Goal: Task Accomplishment & Management: Complete application form

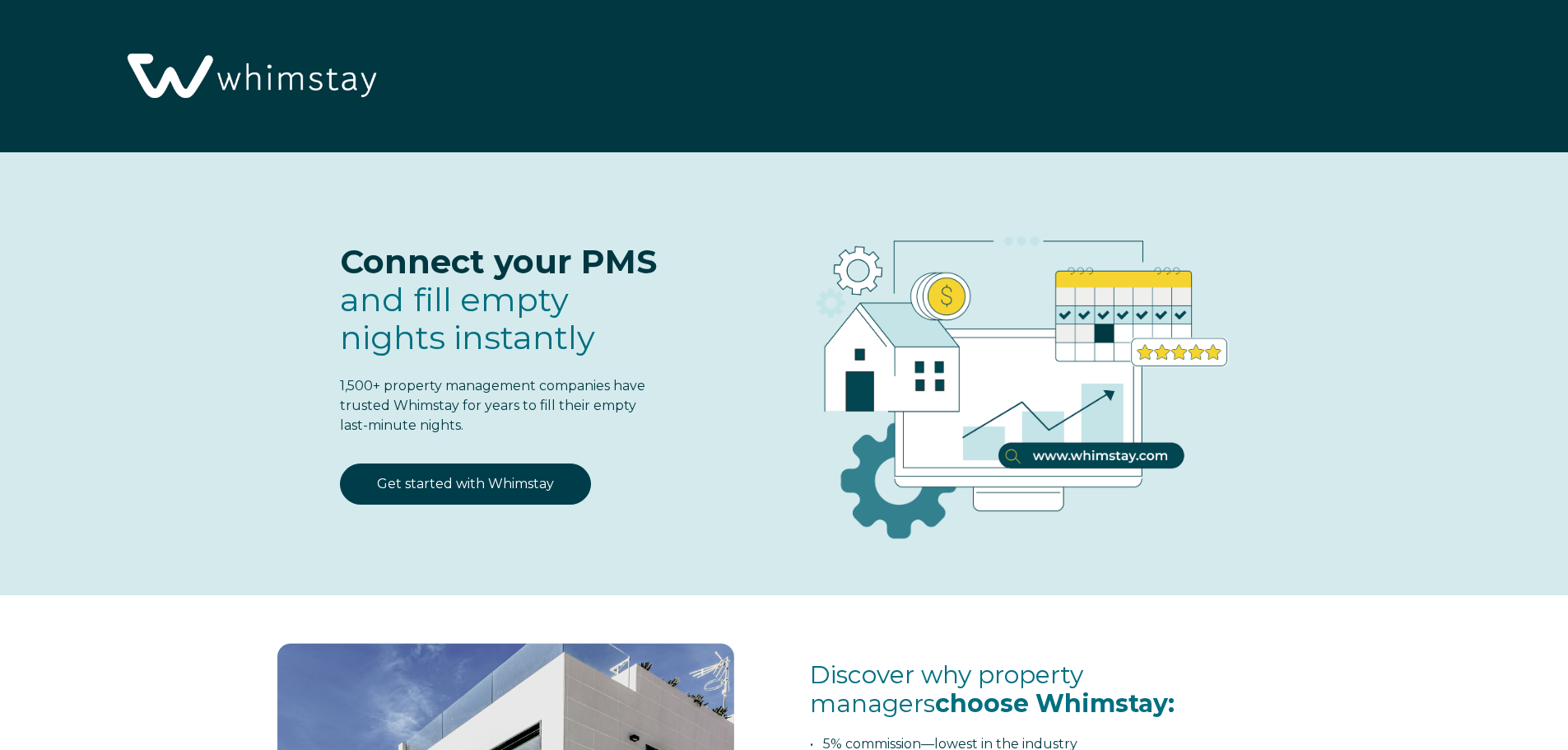
select select "Streamline"
select select "US"
select select "Standard"
select select "Event or Conference"
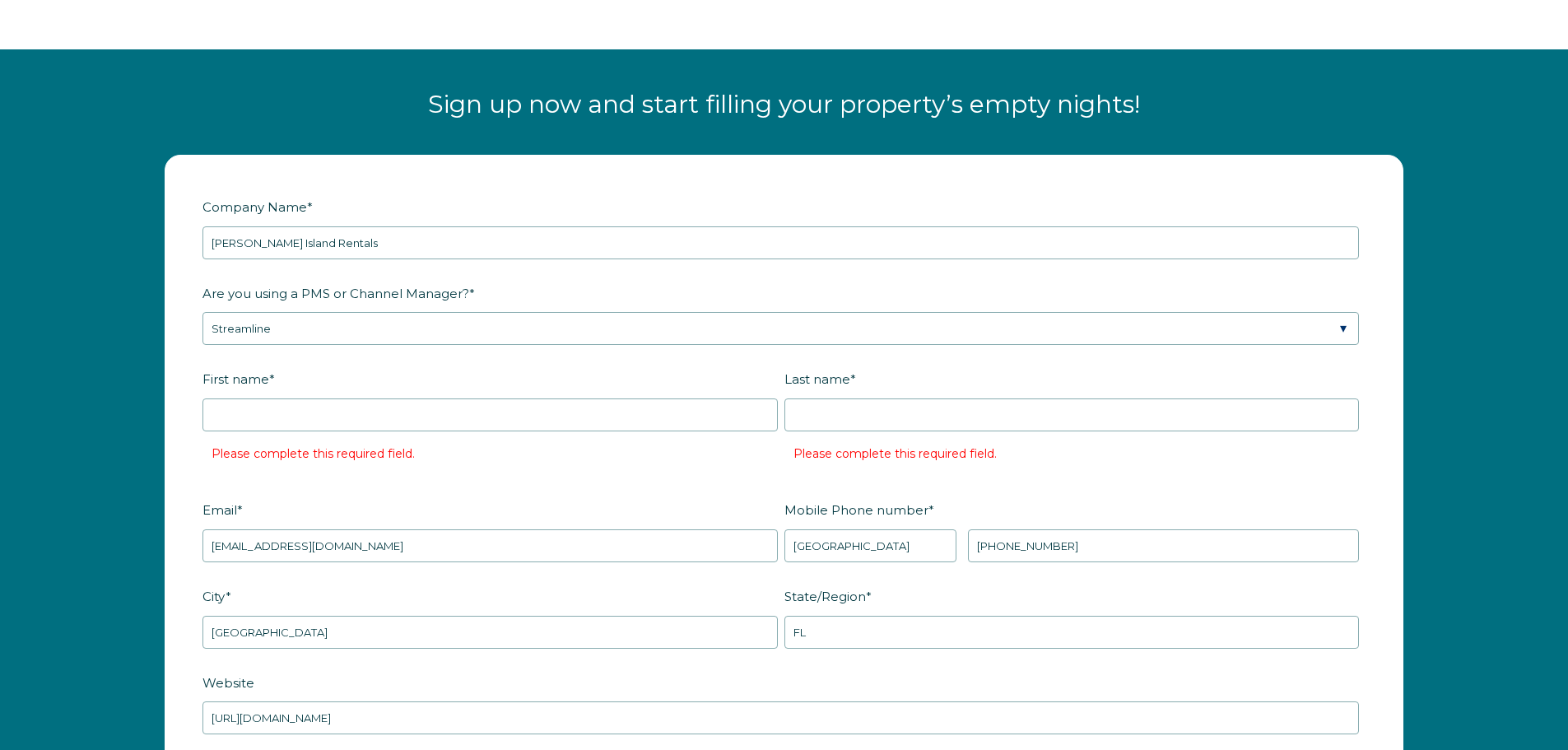
scroll to position [2147, 0]
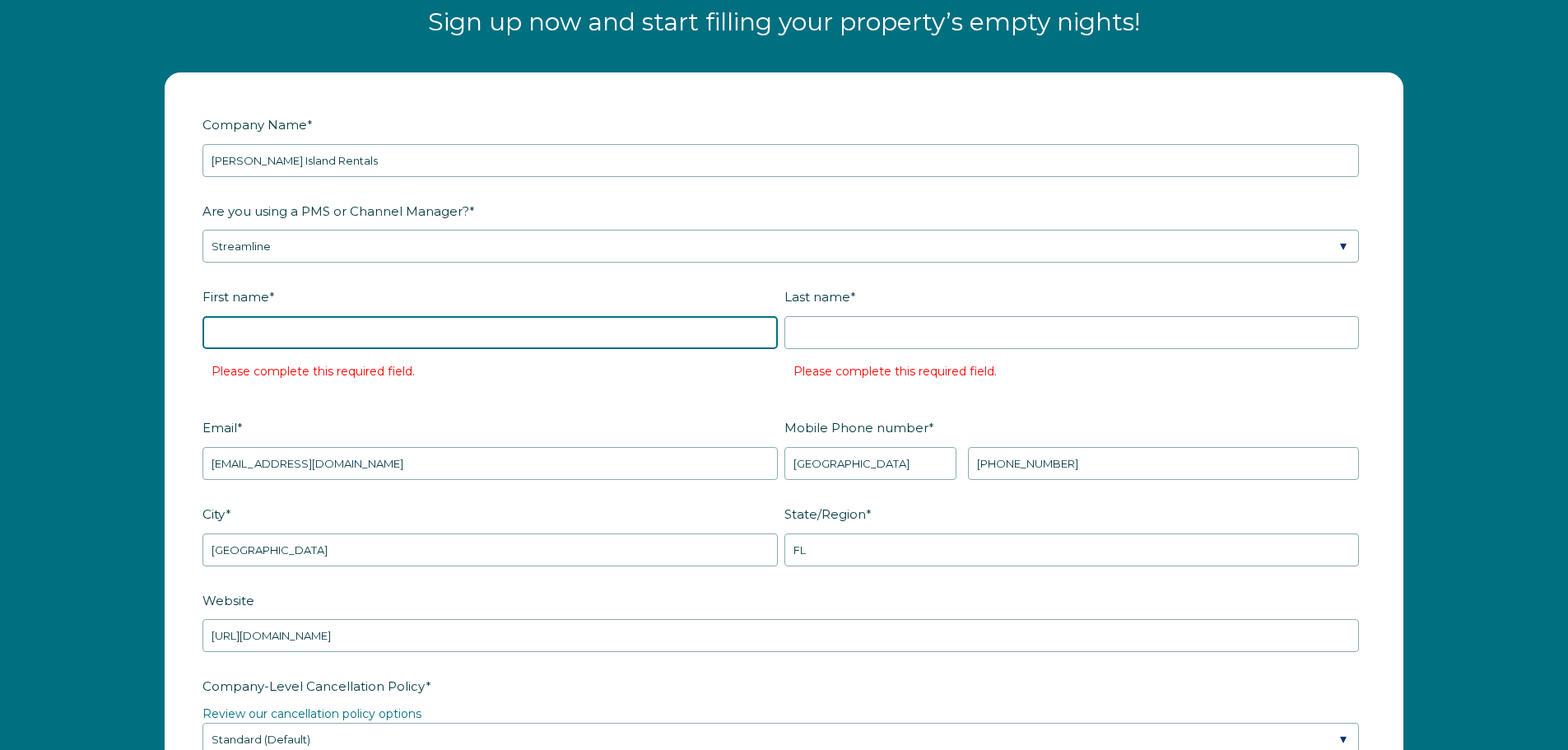
click at [272, 330] on input "First name *" at bounding box center [490, 333] width 575 height 33
type input "Lisa"
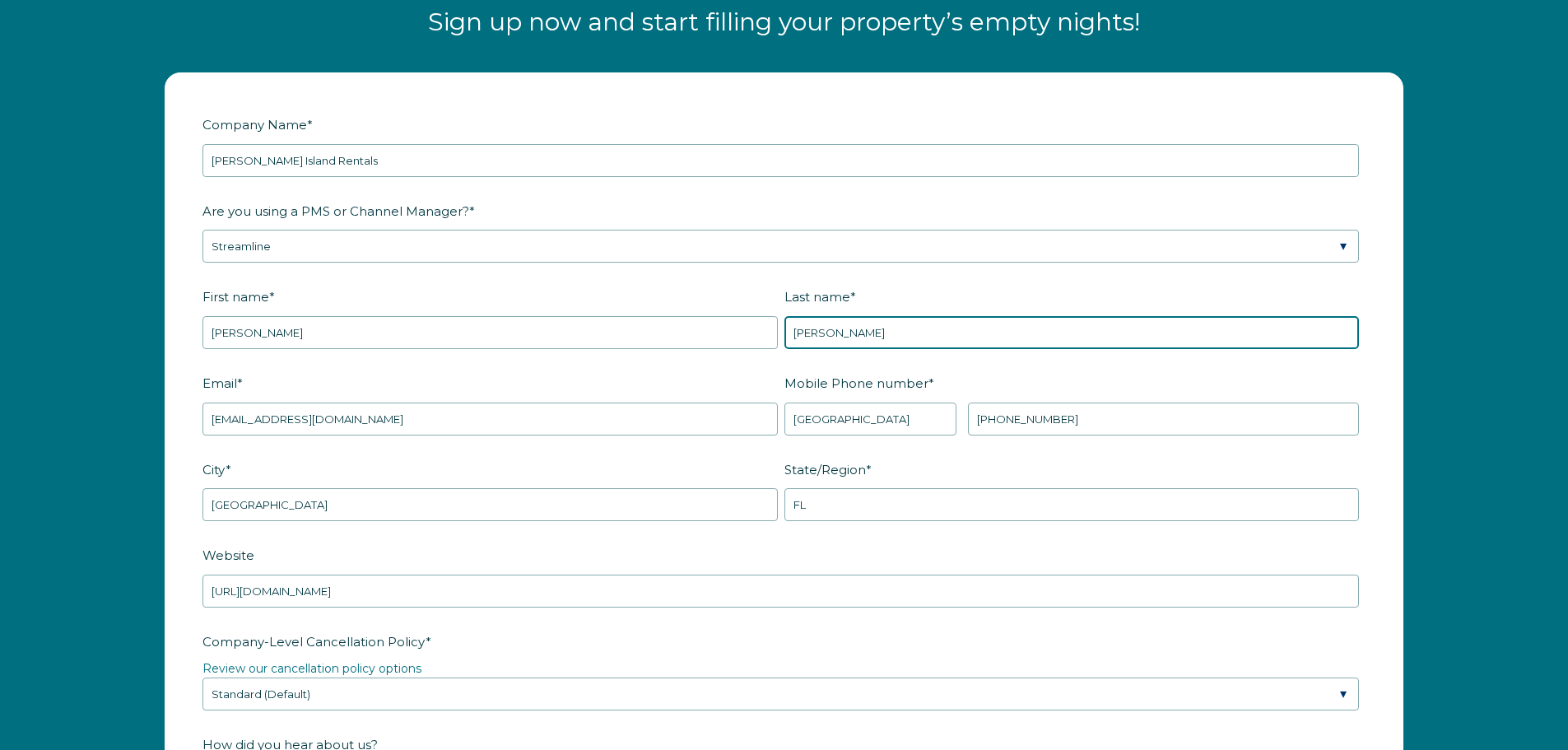
type input "Lowrey"
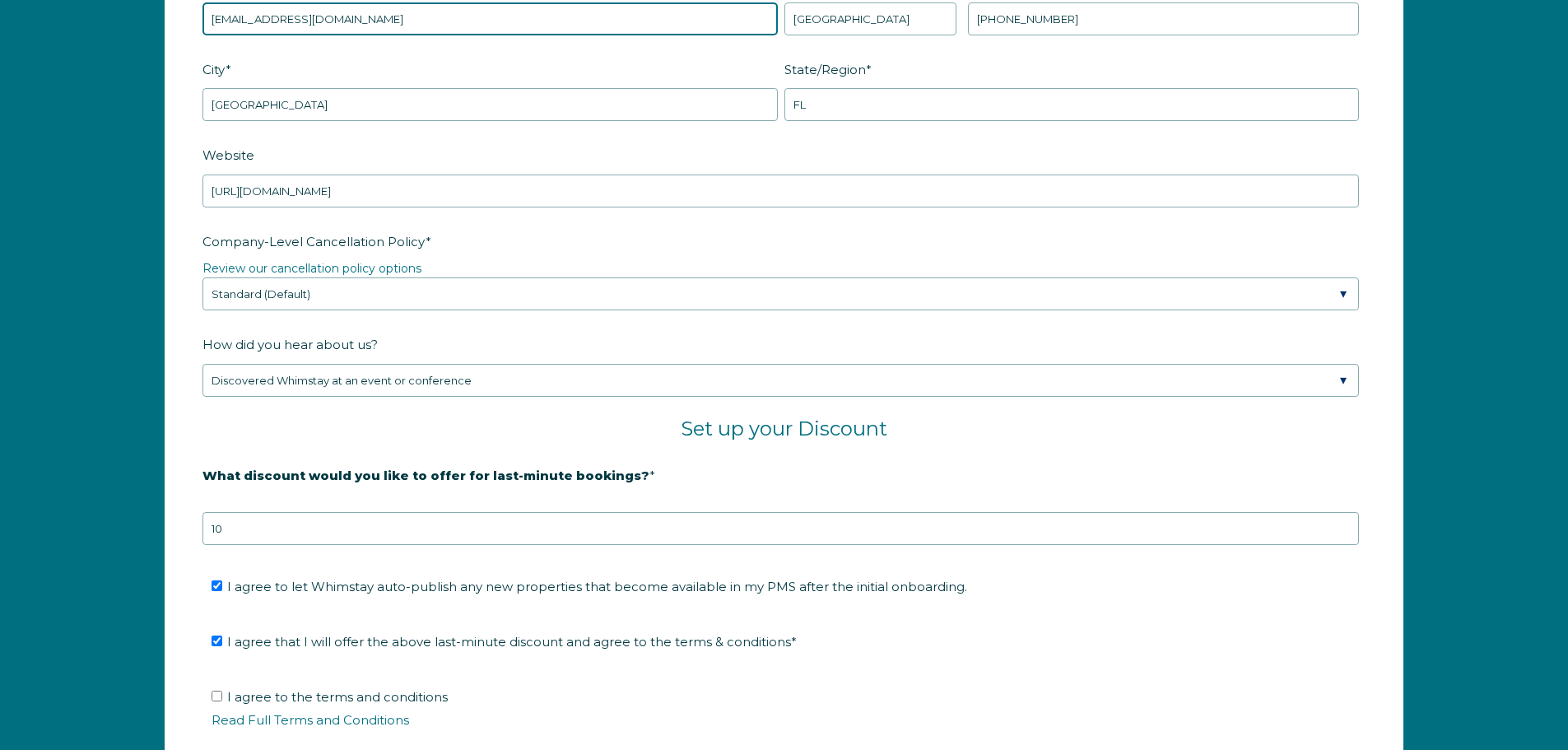
scroll to position [2559, 0]
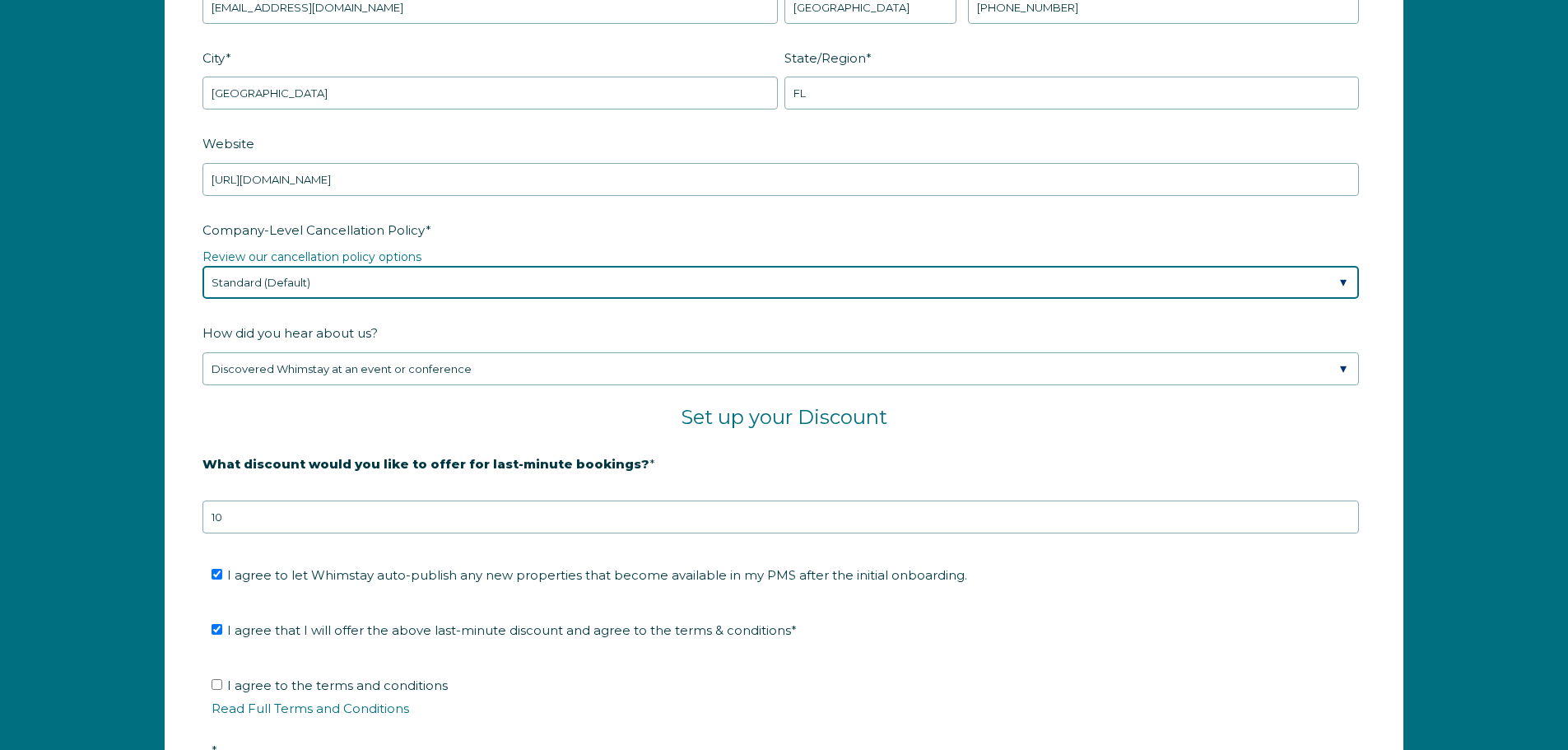
click at [340, 288] on select "Please Select Partial Standard (Default) Moderate Strict" at bounding box center [781, 282] width 1157 height 33
select select "Strict"
click at [203, 266] on select "Please Select Partial Standard (Default) Moderate Strict" at bounding box center [781, 282] width 1157 height 33
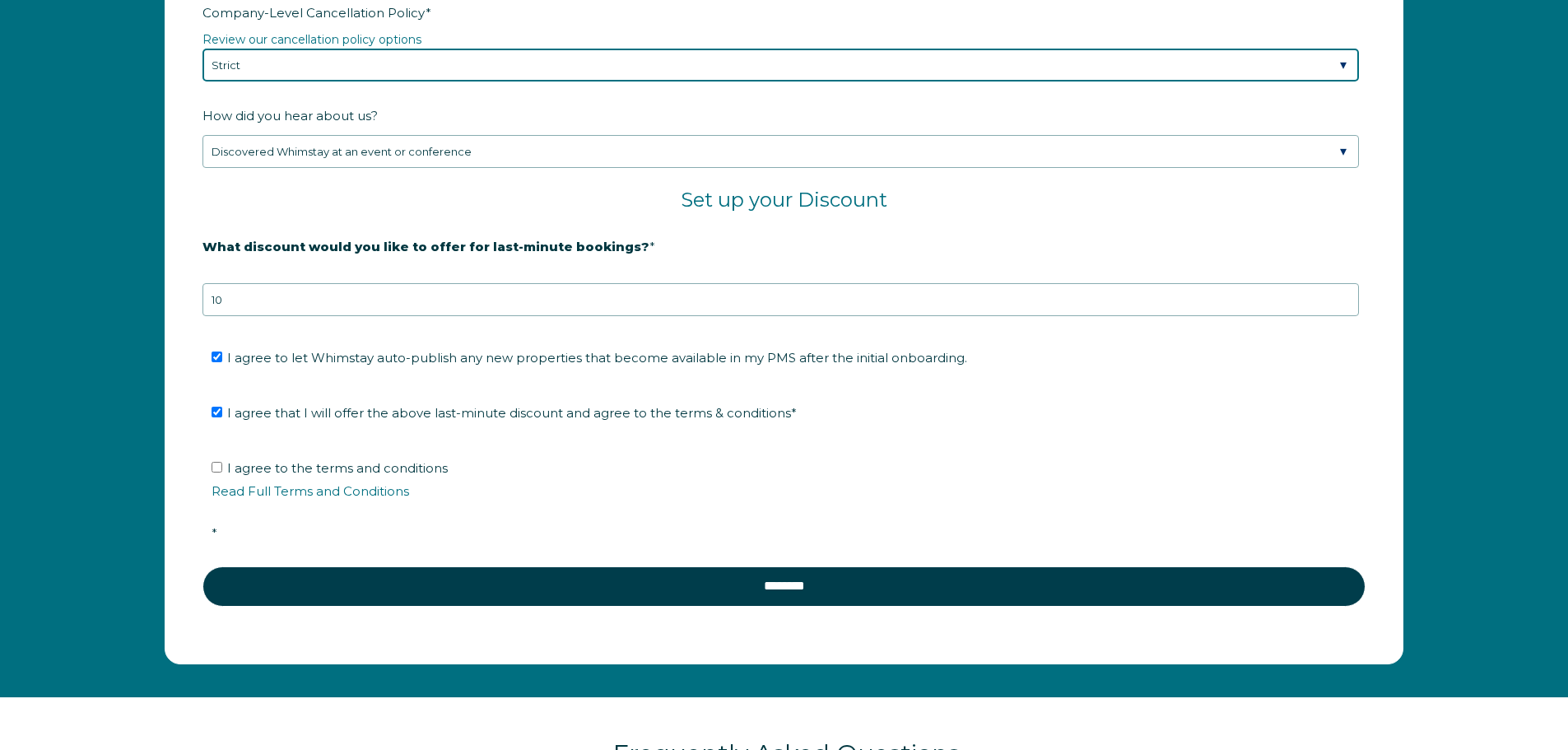
scroll to position [2806, 0]
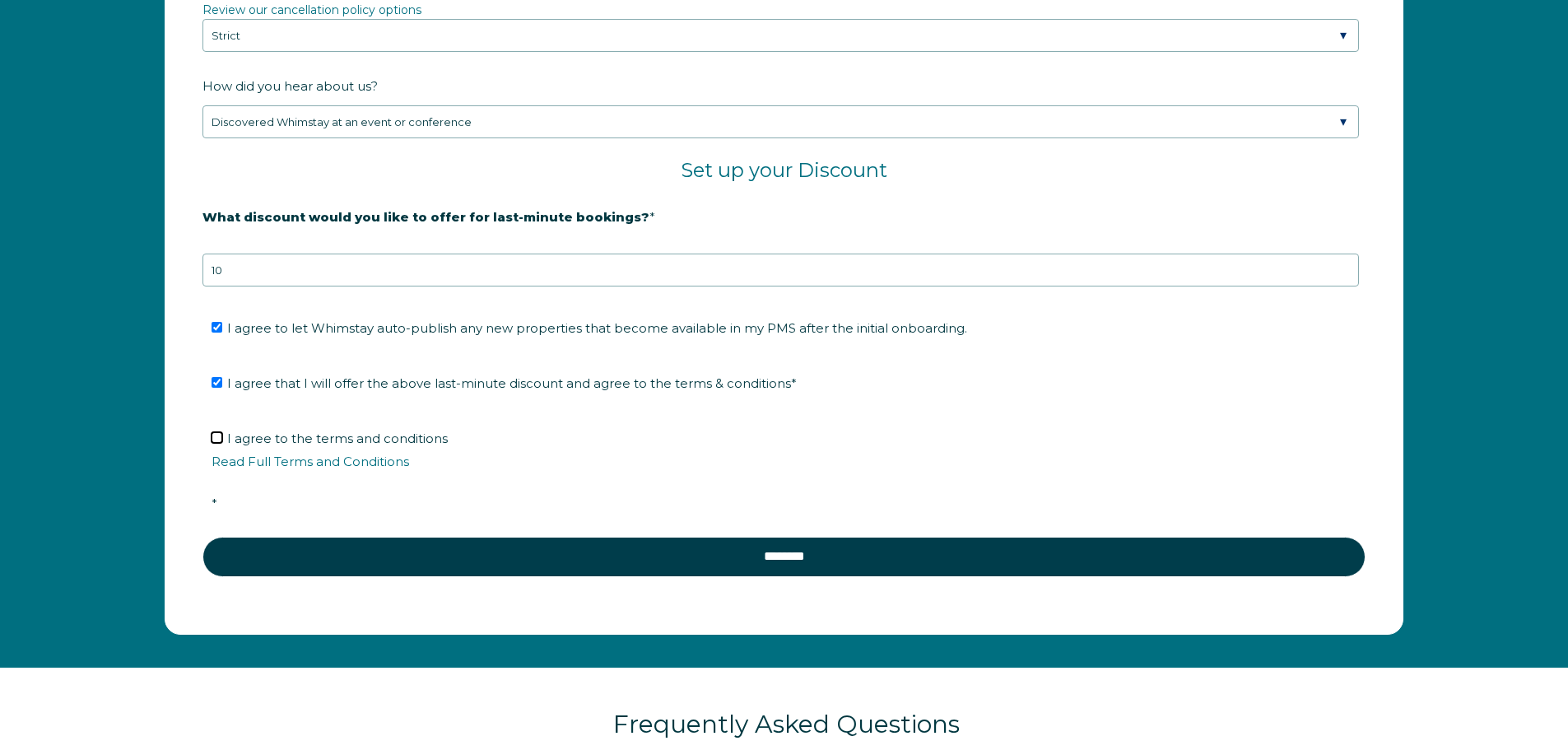
click at [217, 438] on input "I agree to the terms and conditions Read Full Terms and Conditions *" at bounding box center [216, 437] width 11 height 11
checkbox input "true"
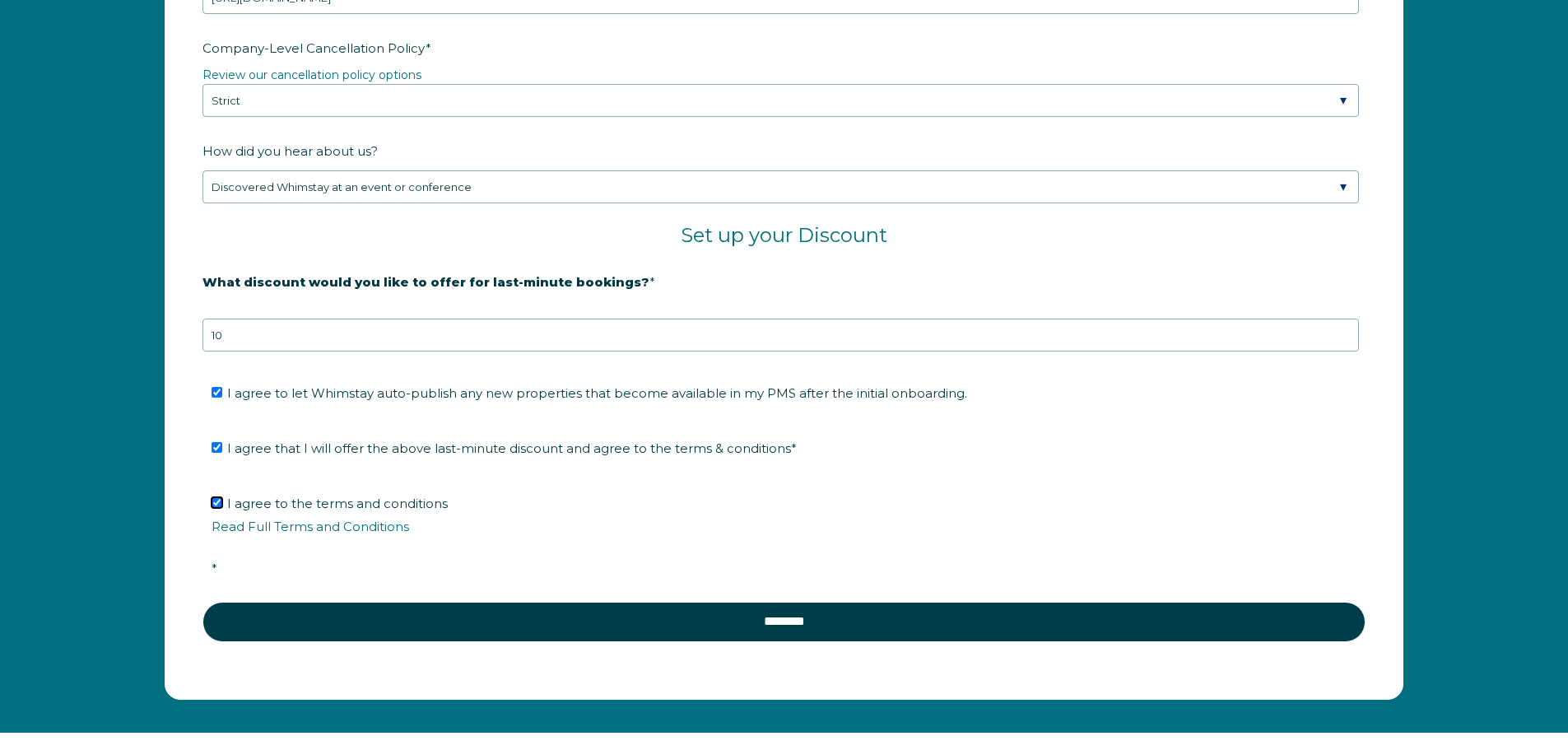
scroll to position [2723, 0]
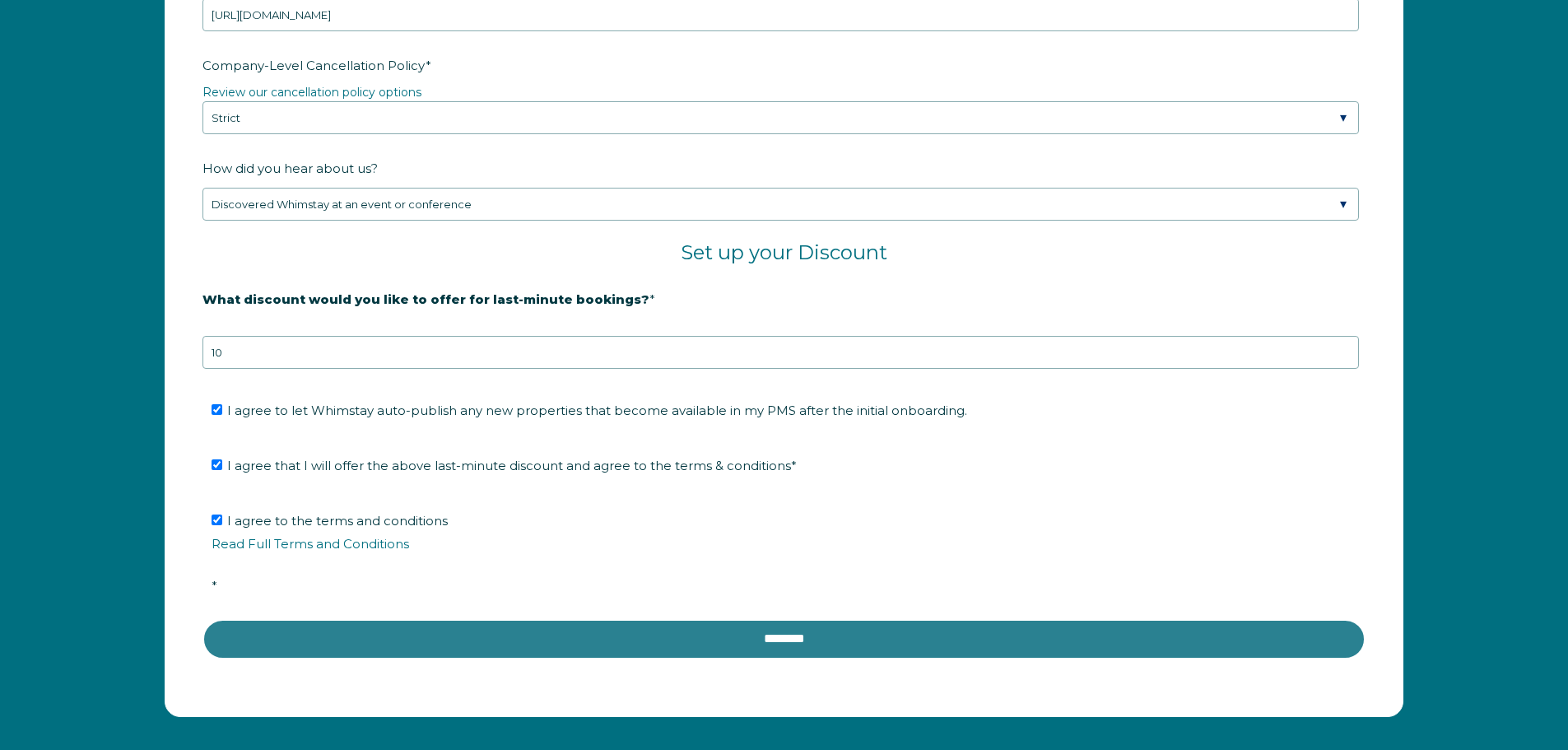
click at [588, 647] on input "********" at bounding box center [784, 638] width 1163 height 40
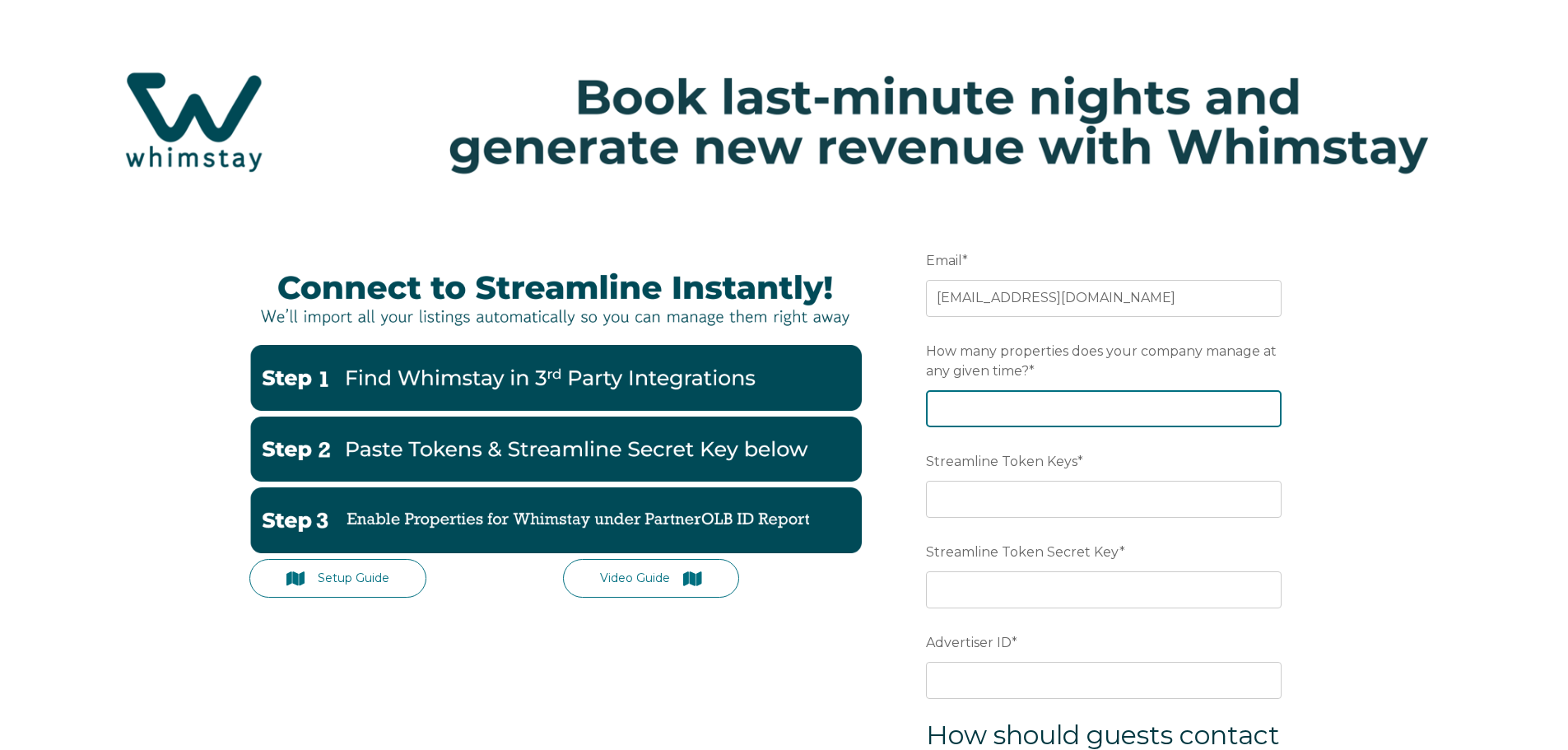
click at [996, 414] on input "How many properties does your company manage at any given time? *" at bounding box center [1103, 408] width 355 height 36
click at [1260, 409] on input "-1" at bounding box center [1103, 408] width 355 height 36
click at [1266, 413] on input "-2" at bounding box center [1103, 408] width 355 height 36
click at [1266, 413] on input "-3" at bounding box center [1103, 408] width 355 height 36
click at [1266, 413] on input "-4" at bounding box center [1103, 408] width 355 height 36
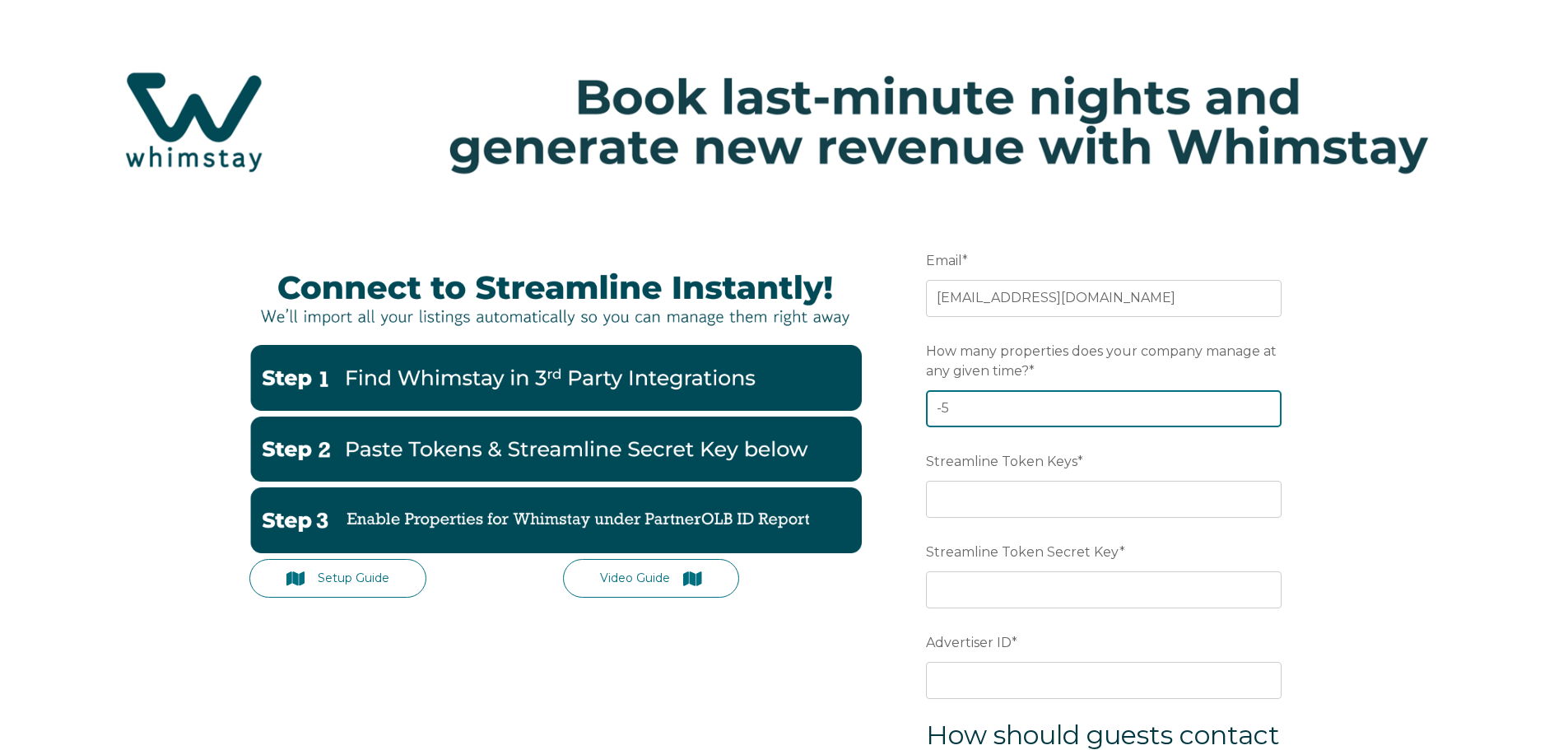
click at [1266, 413] on input "-5" at bounding box center [1103, 408] width 355 height 36
click at [1266, 413] on input "-6" at bounding box center [1103, 408] width 355 height 36
click at [1261, 399] on input "-6" at bounding box center [1103, 408] width 355 height 36
click at [1265, 405] on input "-5" at bounding box center [1103, 408] width 355 height 36
click at [1263, 405] on input "-4" at bounding box center [1103, 408] width 355 height 36
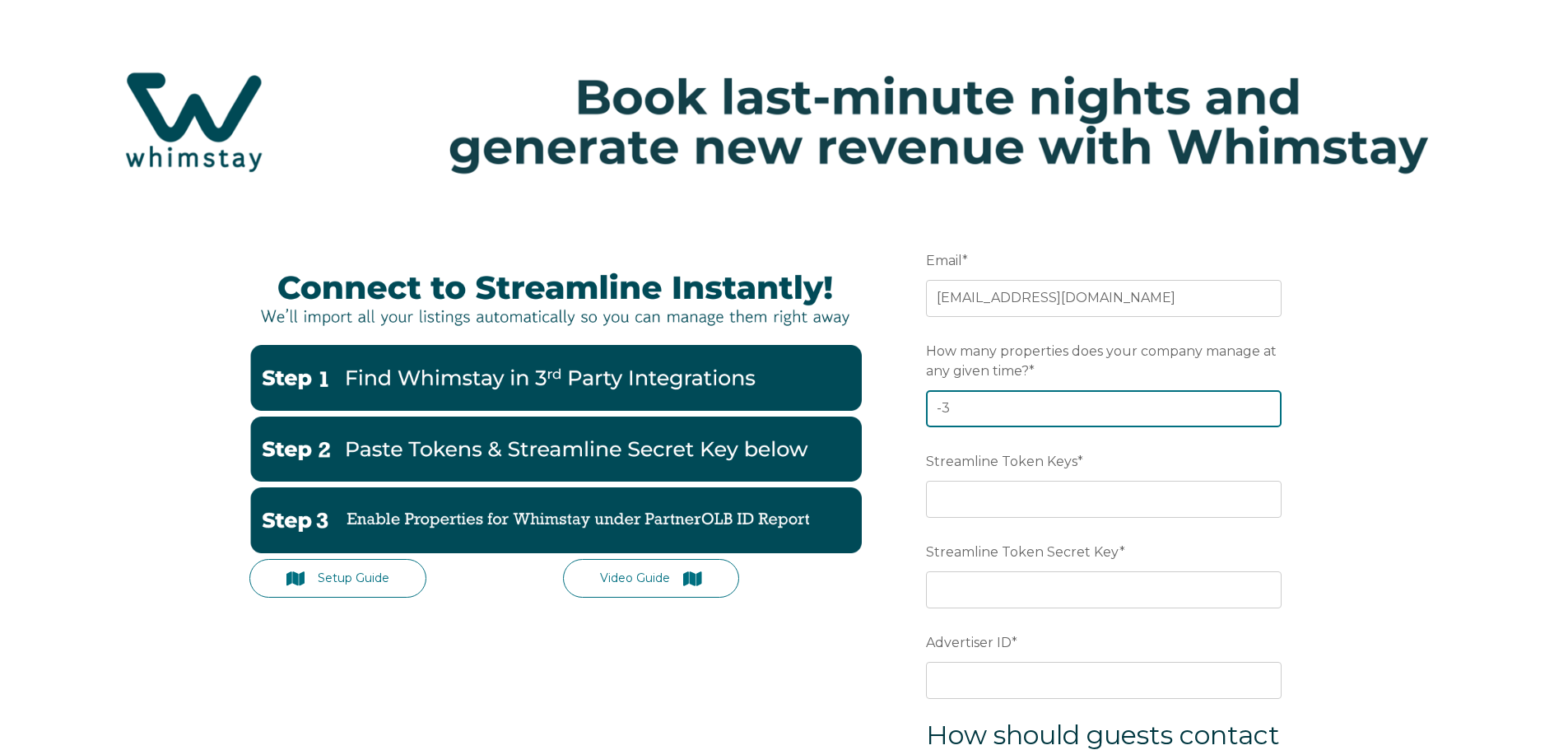
click at [1263, 405] on input "-3" at bounding box center [1103, 408] width 355 height 36
click at [1263, 405] on input "-2" at bounding box center [1103, 408] width 355 height 36
click at [1263, 405] on input "-1" at bounding box center [1103, 408] width 355 height 36
click at [1263, 405] on input "0" at bounding box center [1103, 408] width 355 height 36
click at [1262, 405] on input "1" at bounding box center [1103, 408] width 355 height 36
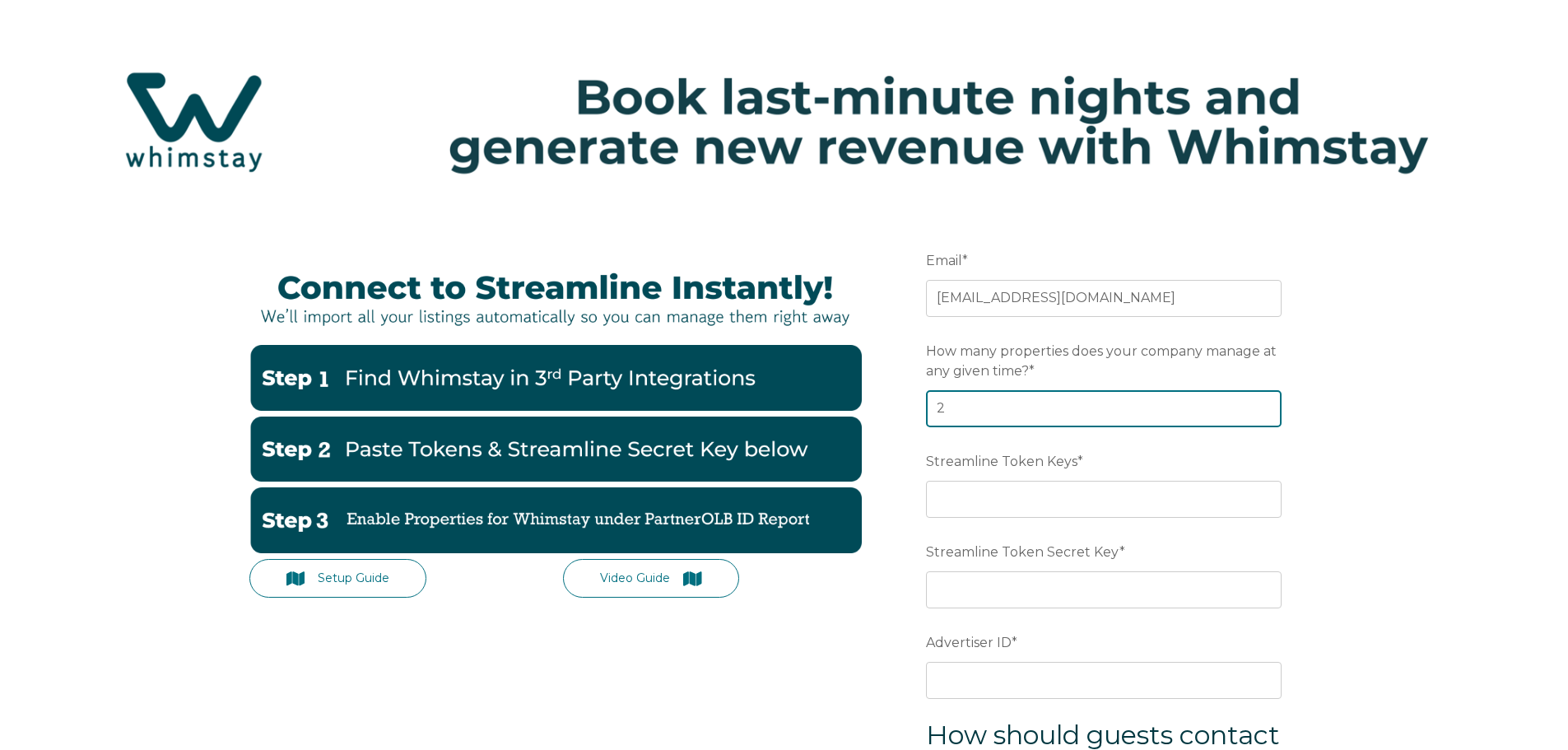
click at [1262, 405] on input "2" at bounding box center [1103, 408] width 355 height 36
click at [1262, 405] on input "54" at bounding box center [1103, 408] width 355 height 36
click at [1263, 411] on input "44" at bounding box center [1103, 408] width 355 height 36
click at [1265, 408] on input "45" at bounding box center [1103, 408] width 355 height 36
click at [1265, 408] on input "46" at bounding box center [1103, 408] width 355 height 36
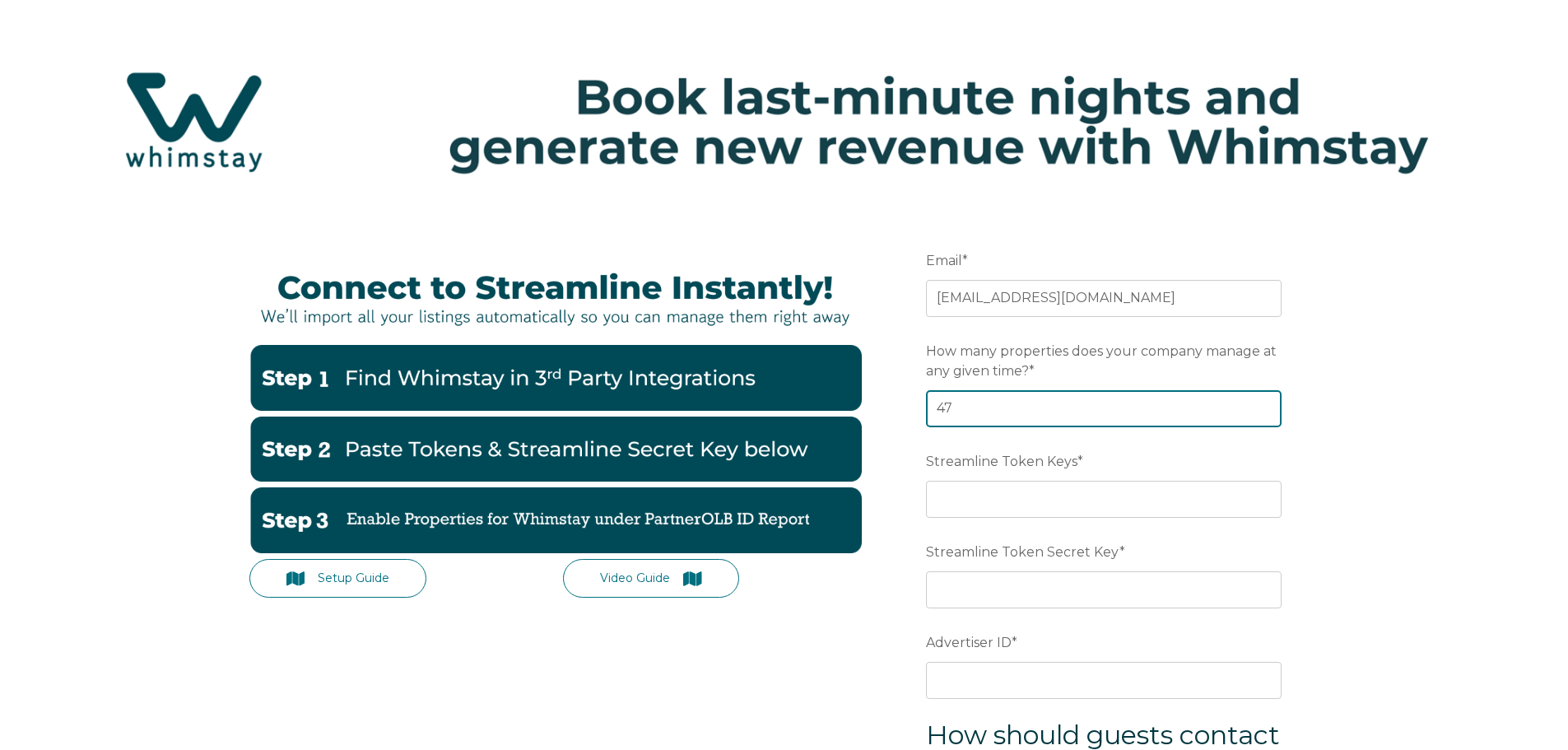
type input "47"
click at [1265, 408] on input "47" at bounding box center [1103, 408] width 355 height 36
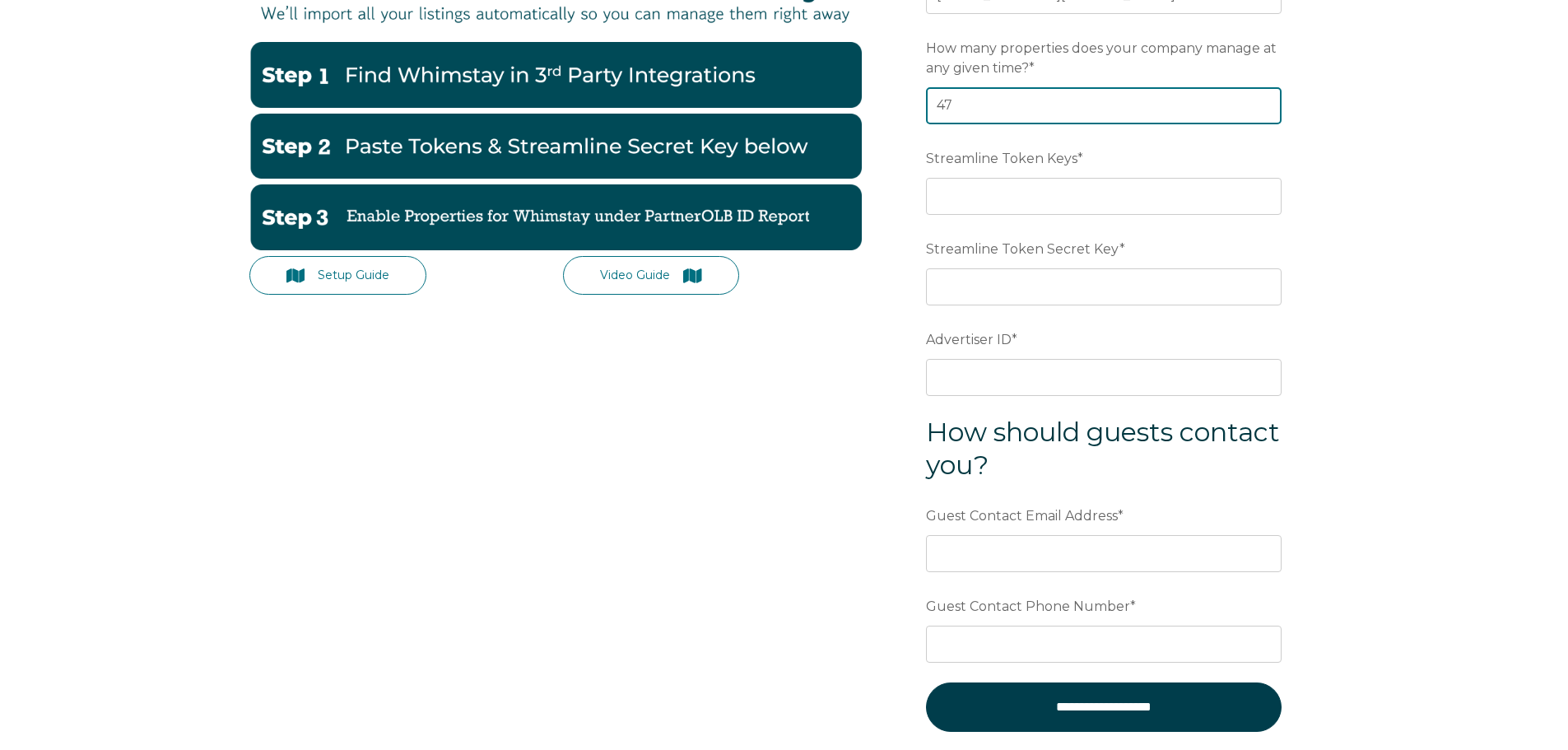
scroll to position [329, 0]
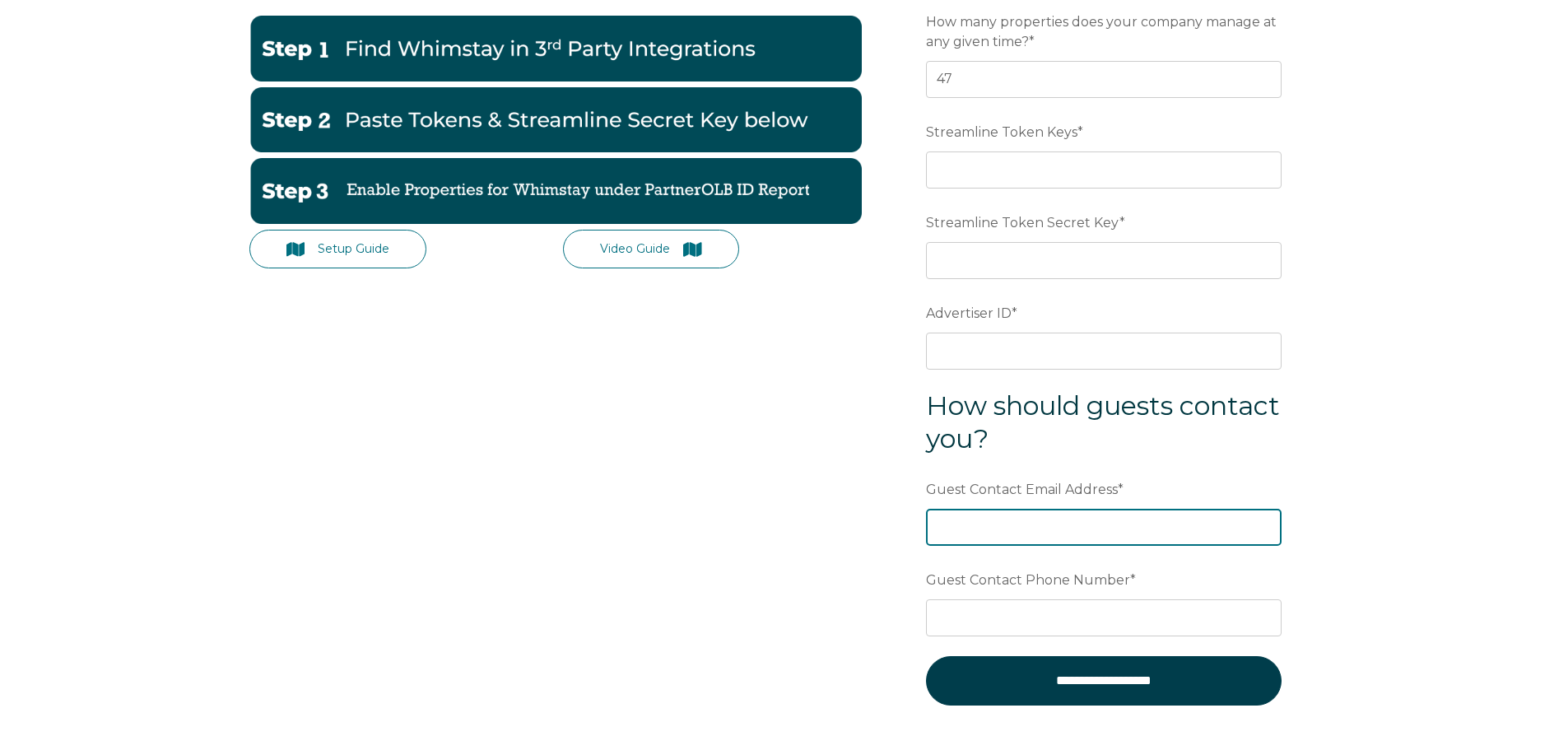
click at [953, 538] on input "Guest Contact Email Address *" at bounding box center [1103, 526] width 355 height 36
type input "[EMAIL_ADDRESS][DOMAIN_NAME]"
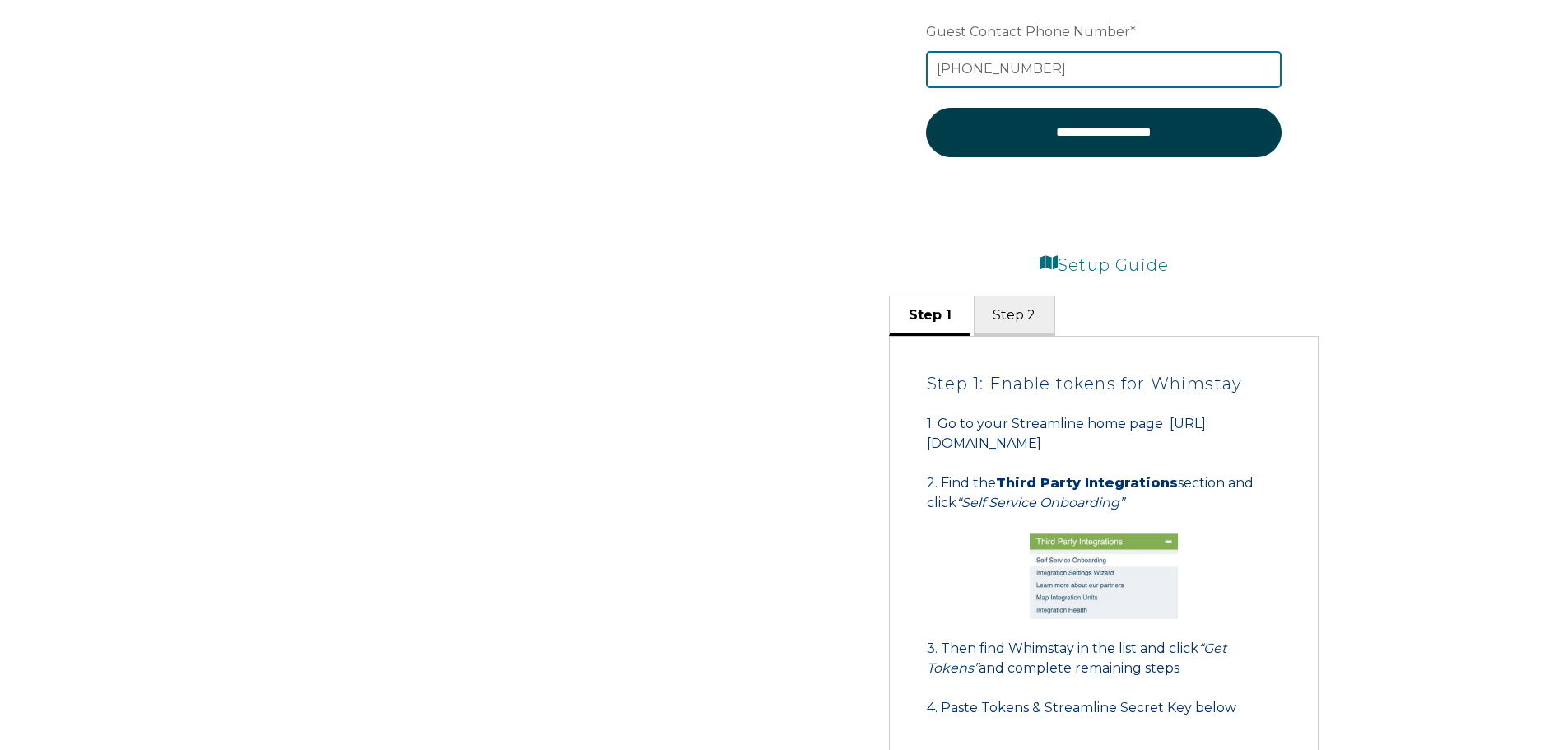
scroll to position [905, 0]
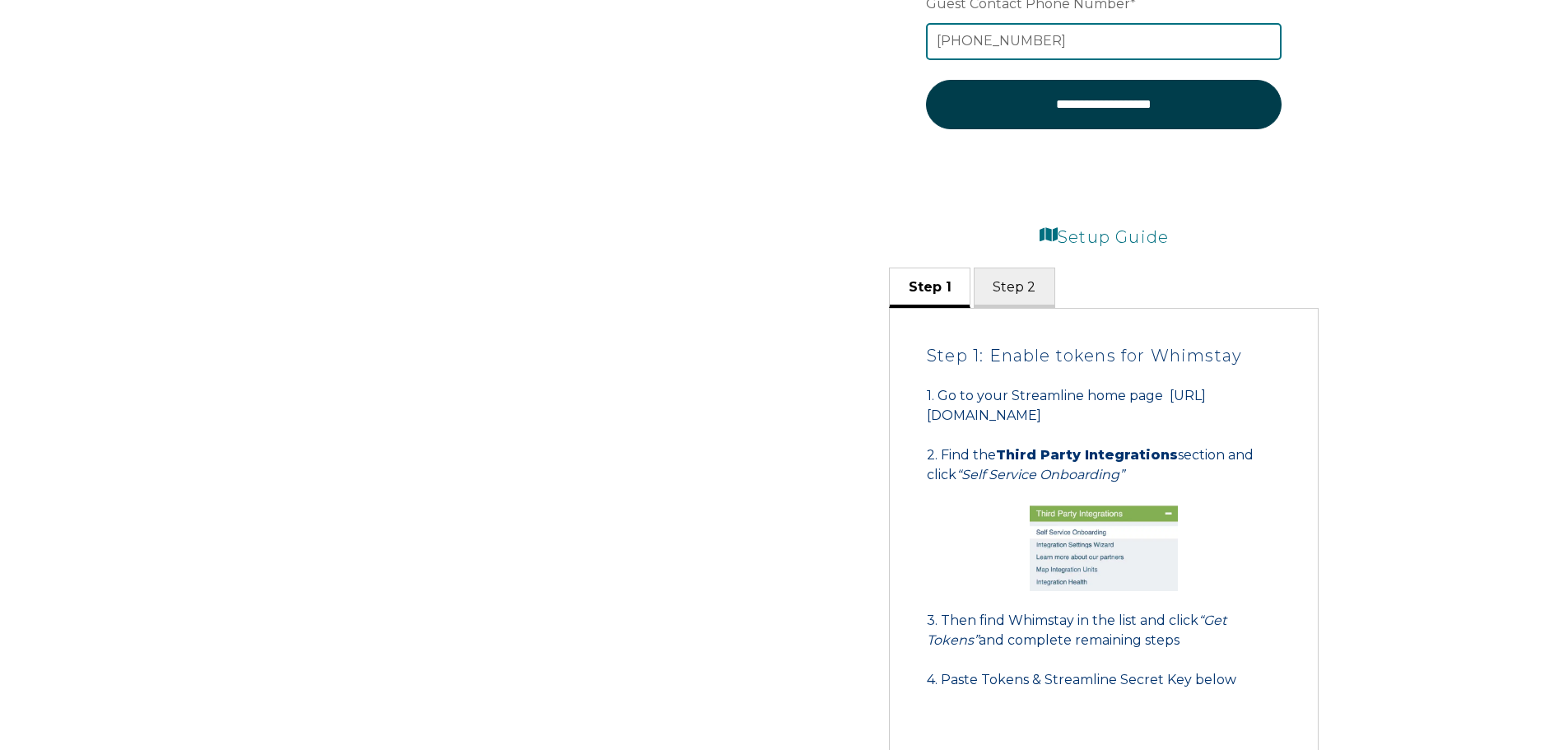
type input "[PHONE_NUMBER]"
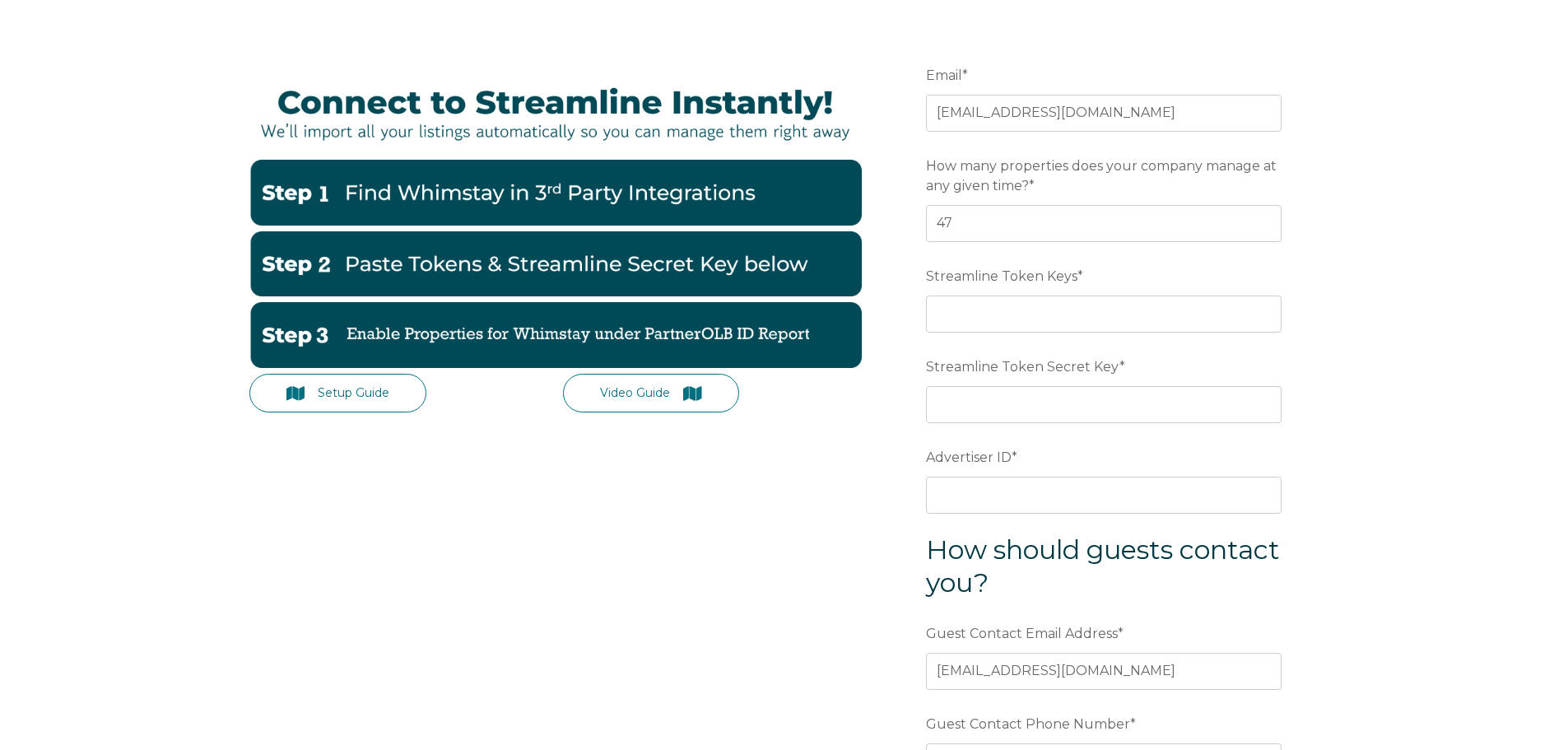
scroll to position [165, 0]
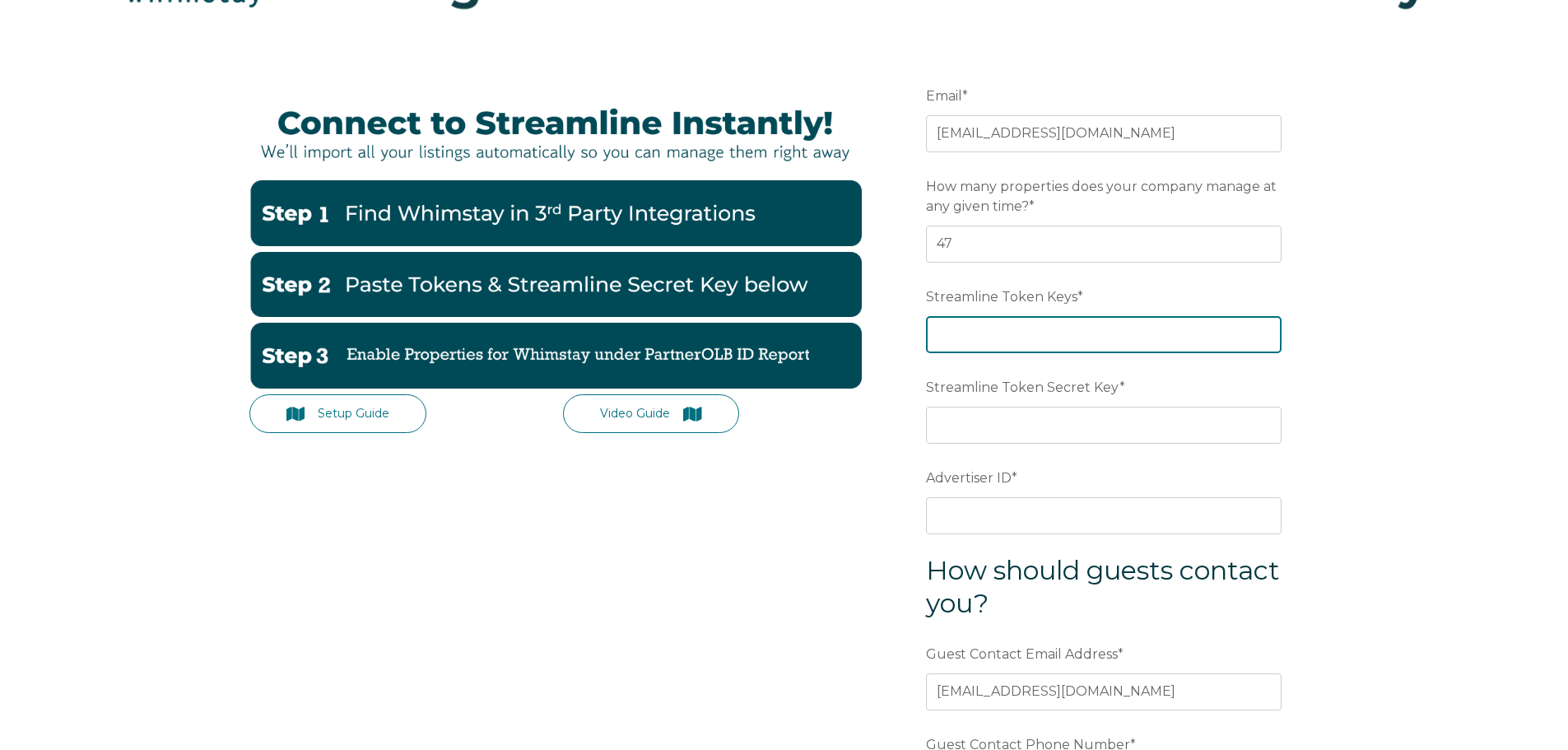
paste input "5cde203146e8c873a80f8e4de0d2721e"
type input "5cde203146e8c873a80f8e4de0d2721e"
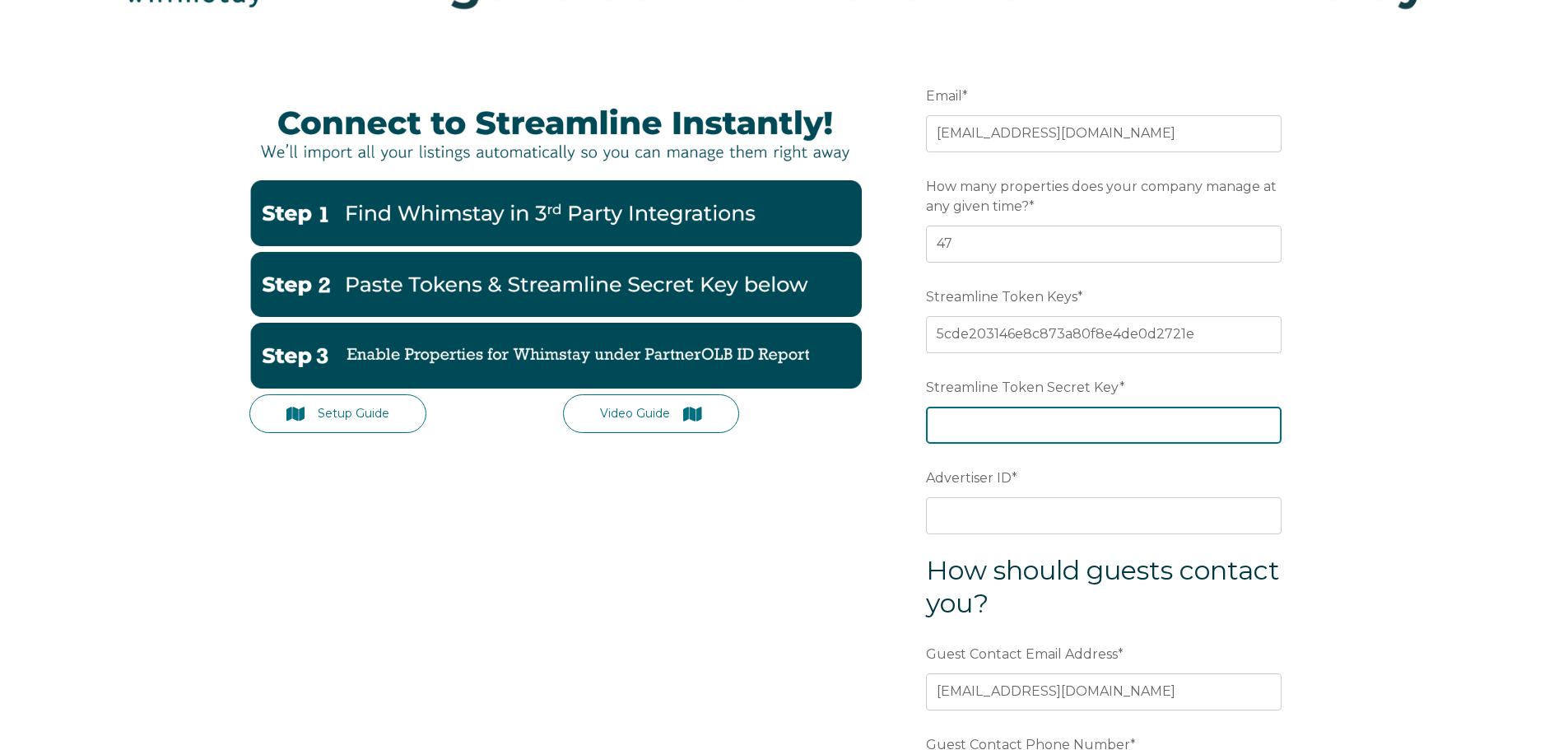
paste input "672eeec08e54e27d0e295918c75bfacee4492e97"
type input "672eeec08e54e27d0e295918c75bfacee4492e97"
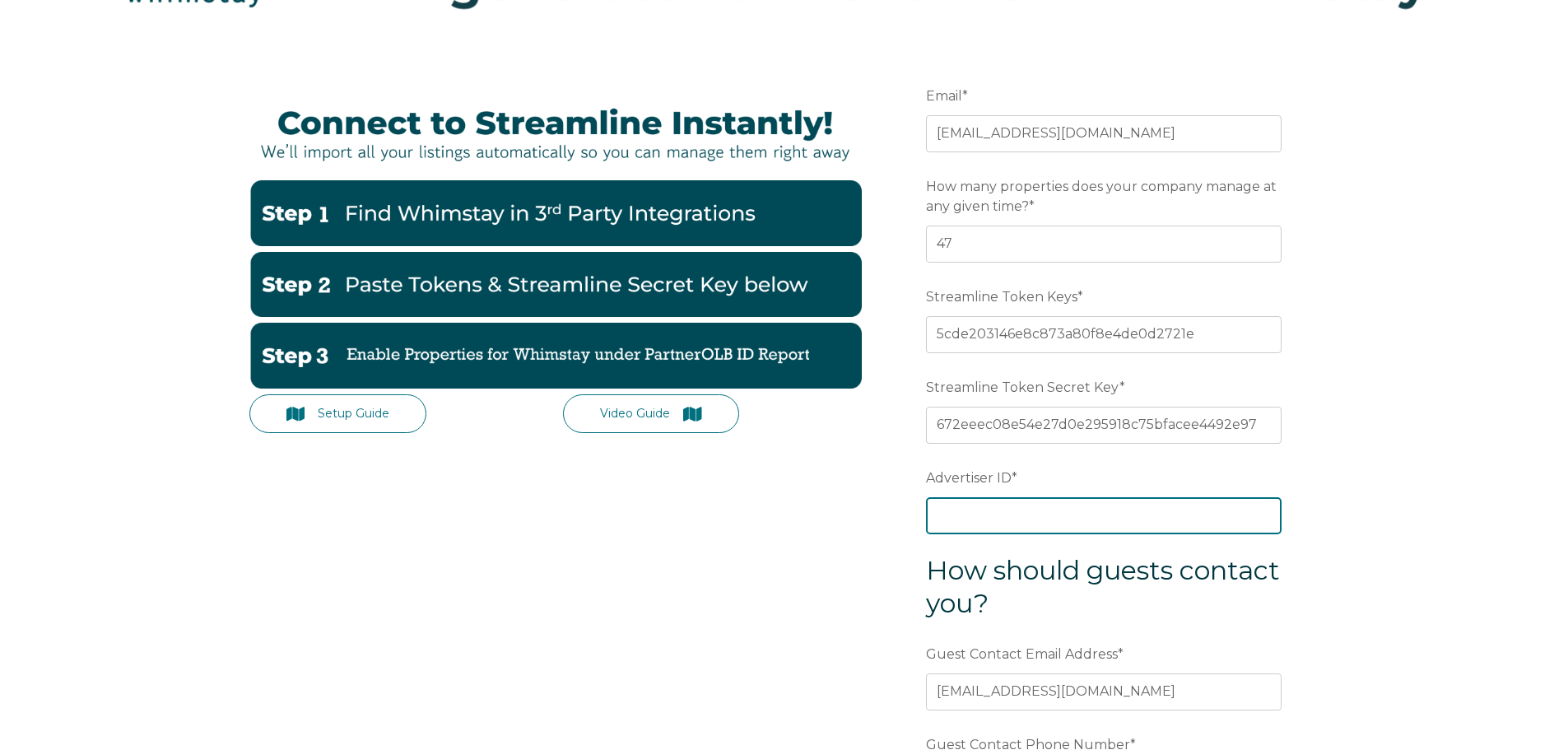
paste input "89dghi"
type input "89dghi"
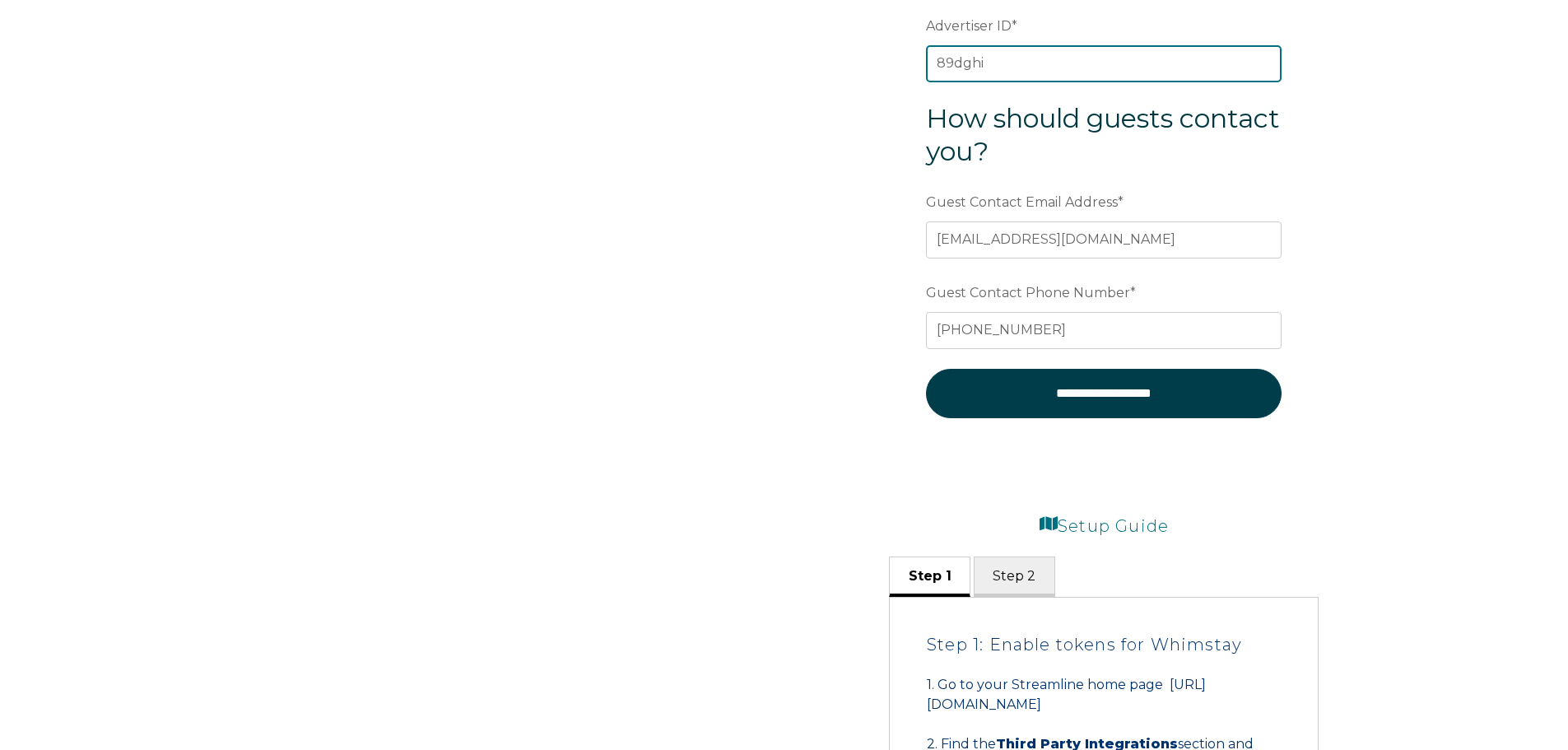
scroll to position [610, 0]
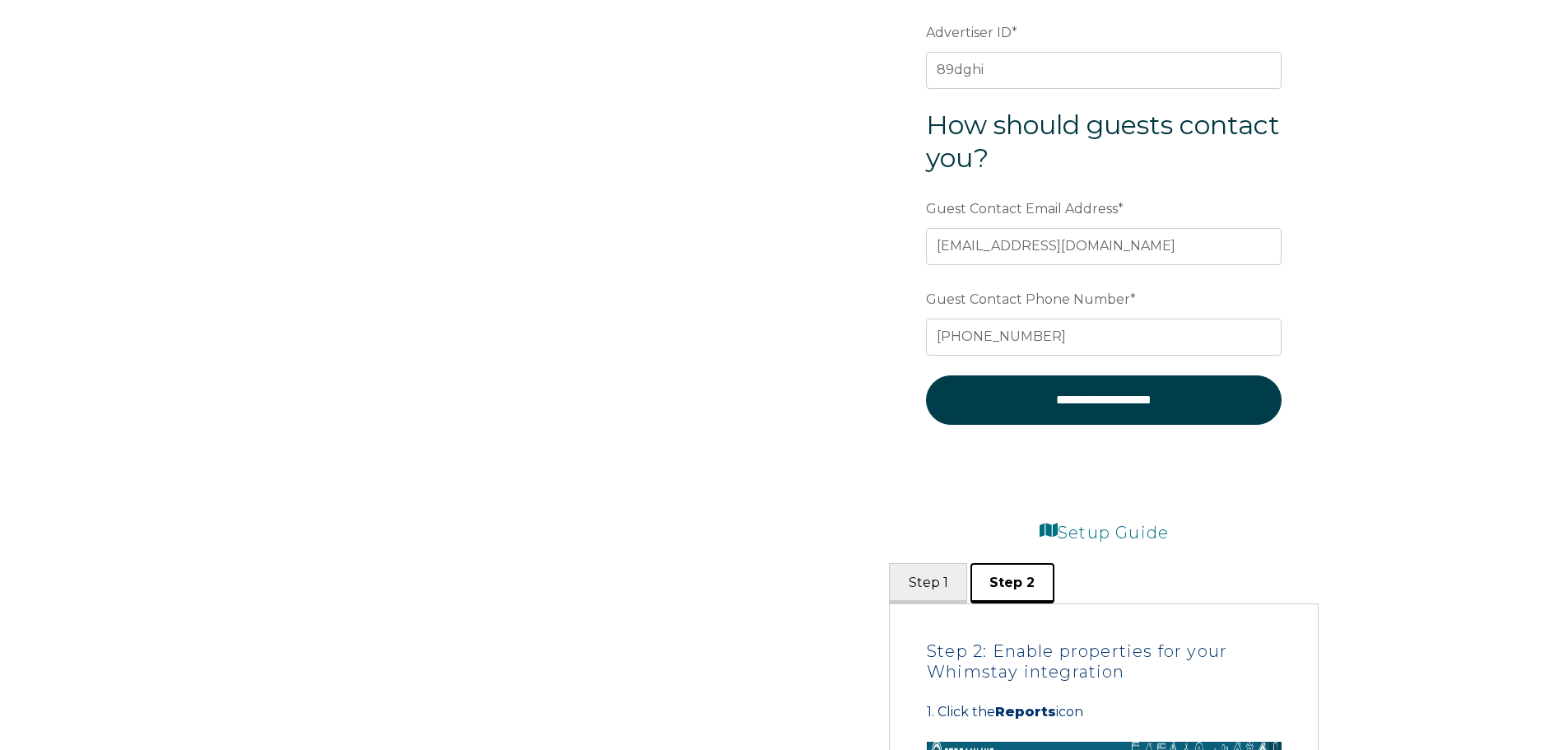
click at [1009, 589] on button "Step 2" at bounding box center [1012, 583] width 84 height 41
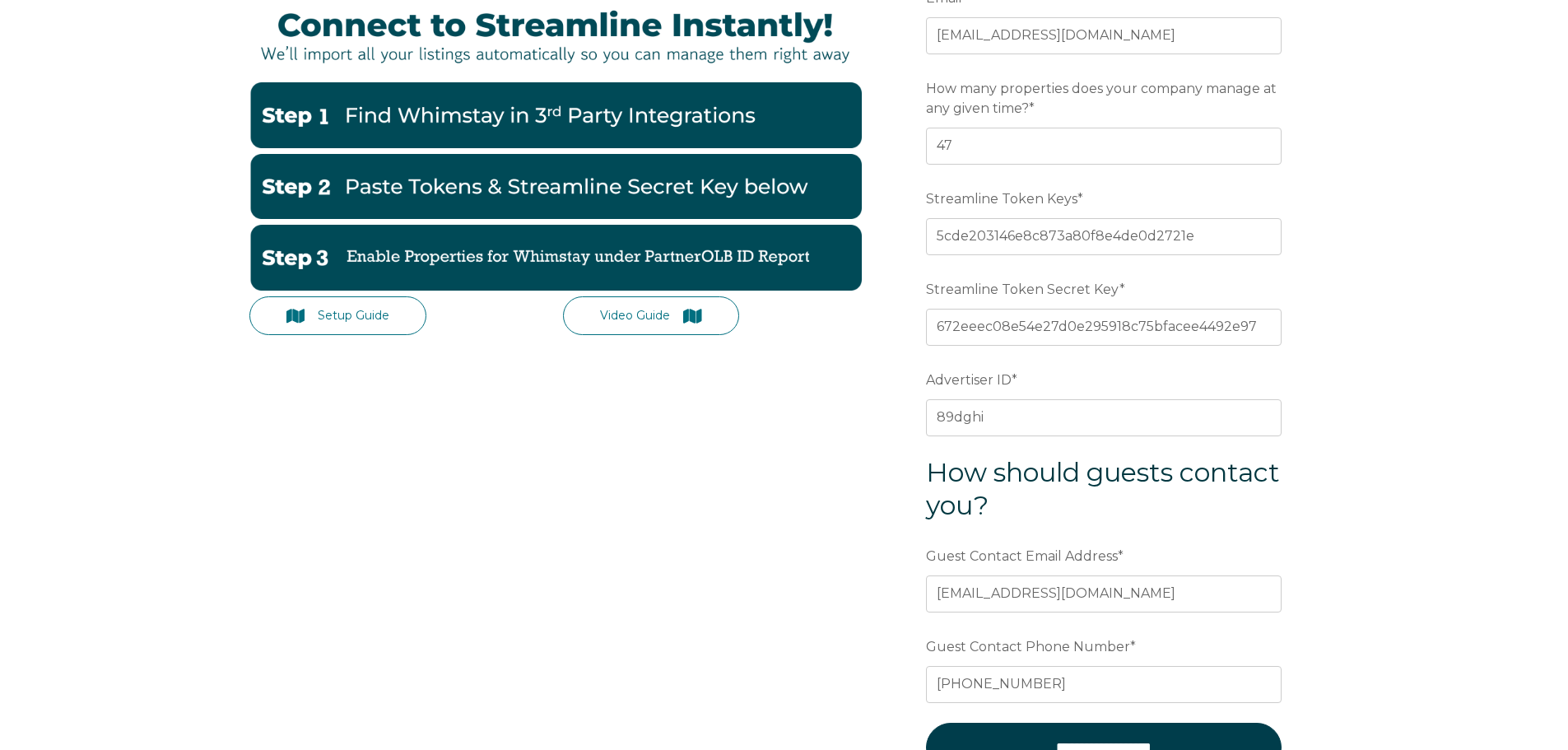
scroll to position [528, 0]
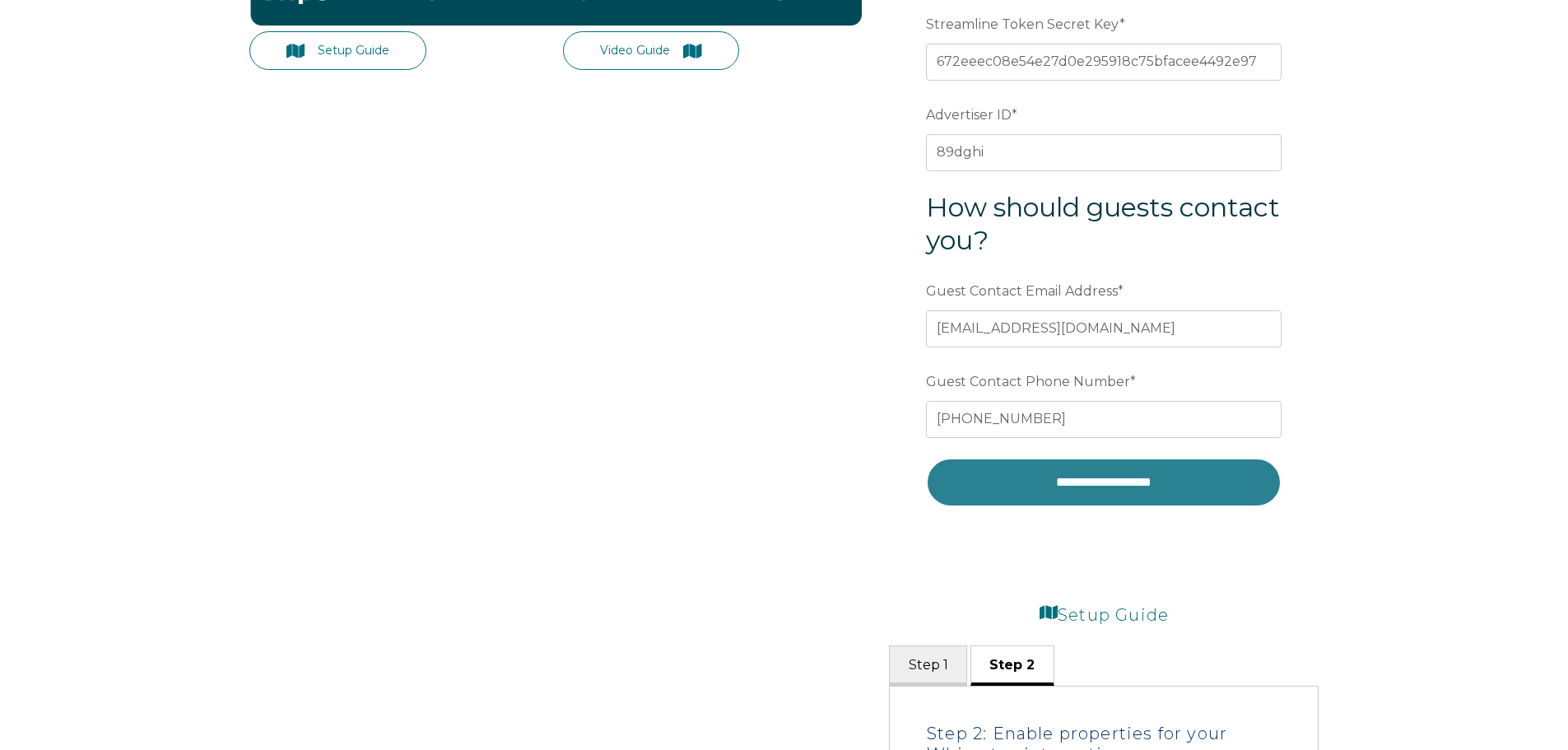
click at [1108, 493] on input "**********" at bounding box center [1103, 482] width 355 height 49
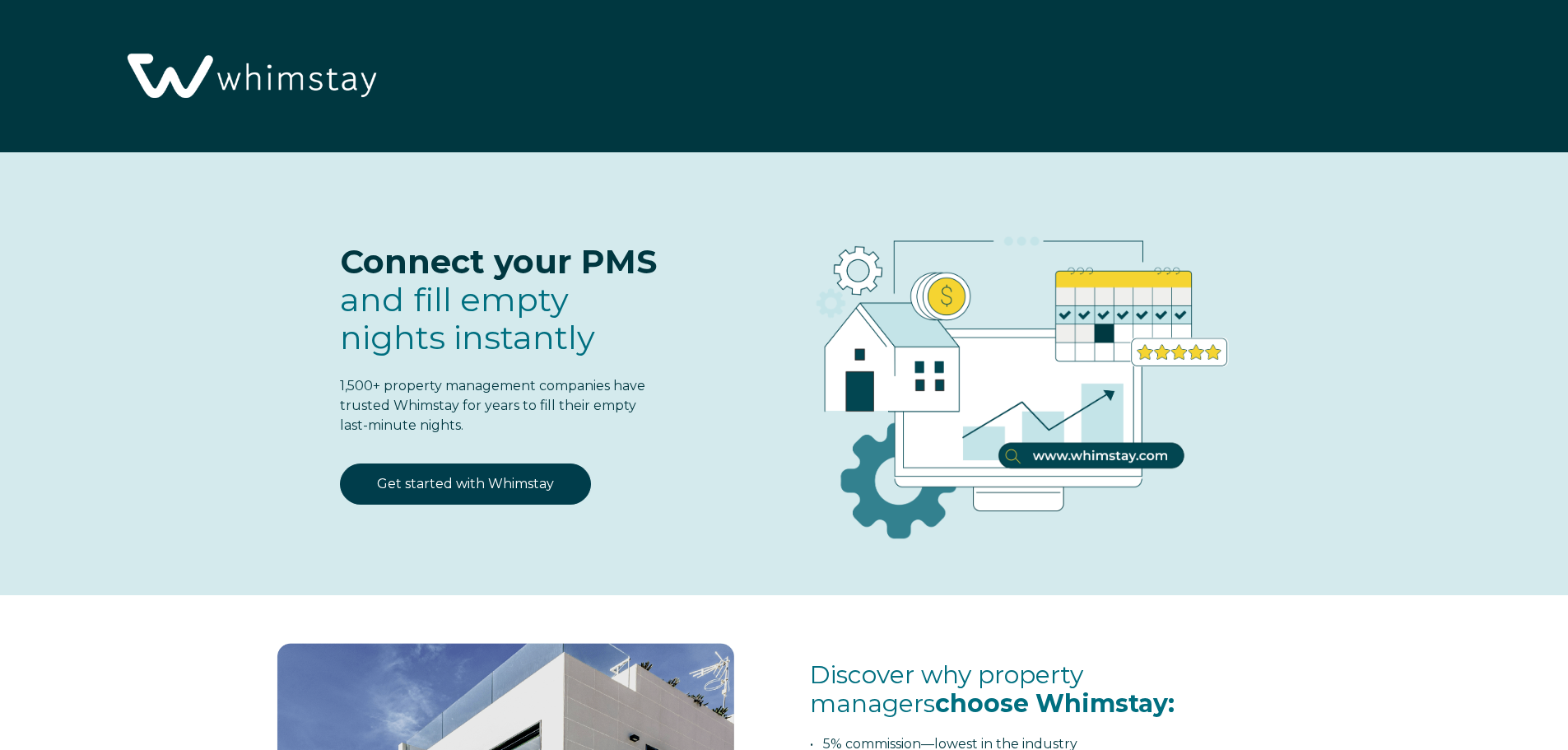
select select "US"
select select "Standard"
